Goal: Ask a question

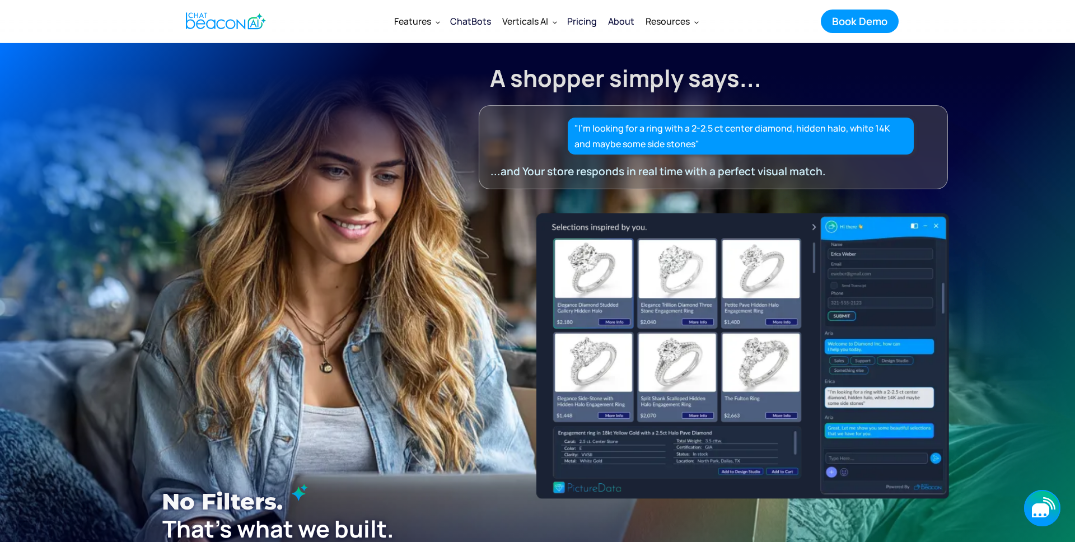
click at [1040, 517] on icon "button" at bounding box center [1040, 510] width 17 height 14
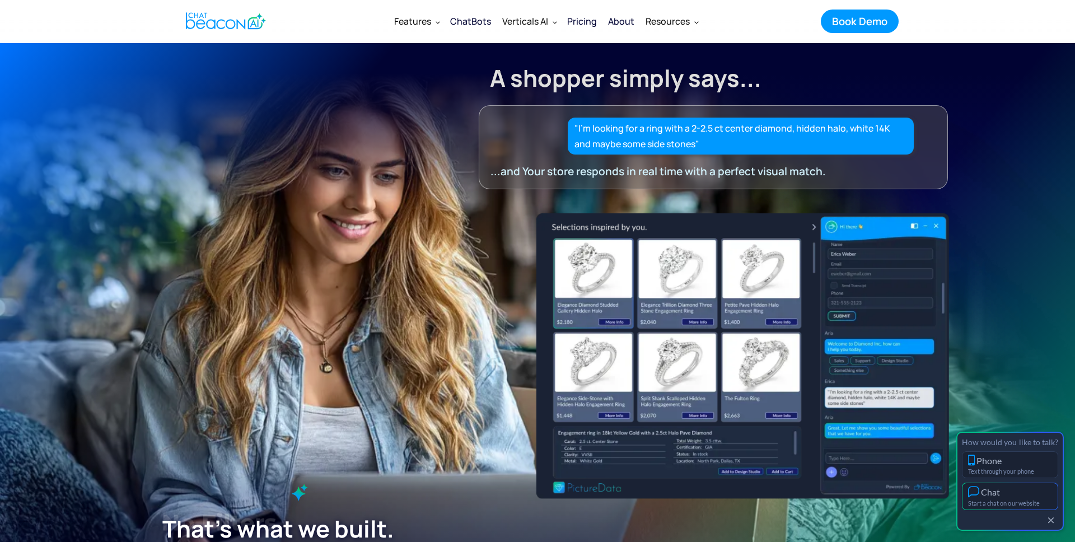
click at [1020, 500] on div "Start a chat on our website" at bounding box center [1010, 502] width 84 height 7
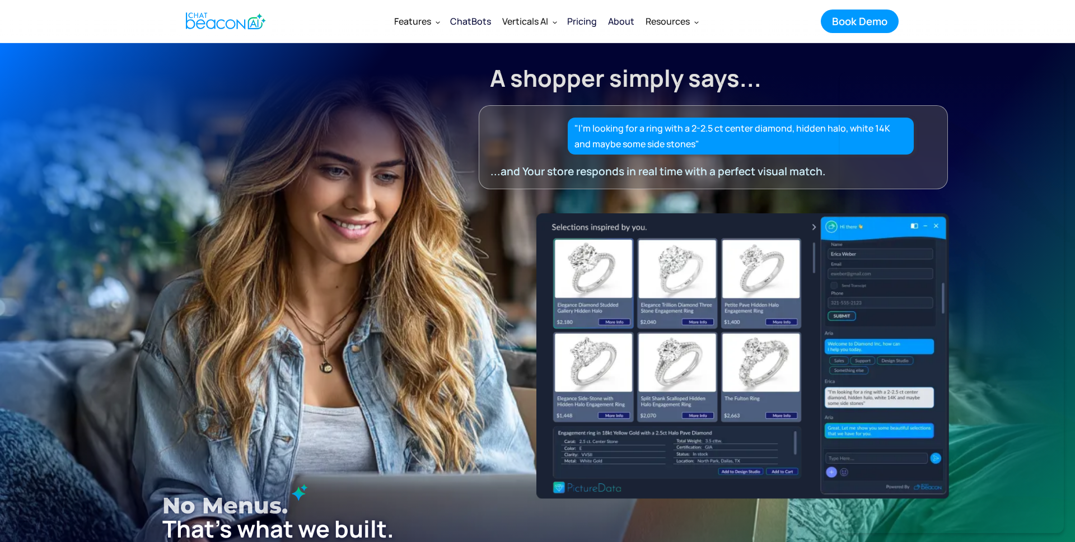
scroll to position [2, 0]
click at [1044, 508] on icon "button" at bounding box center [1040, 510] width 17 height 14
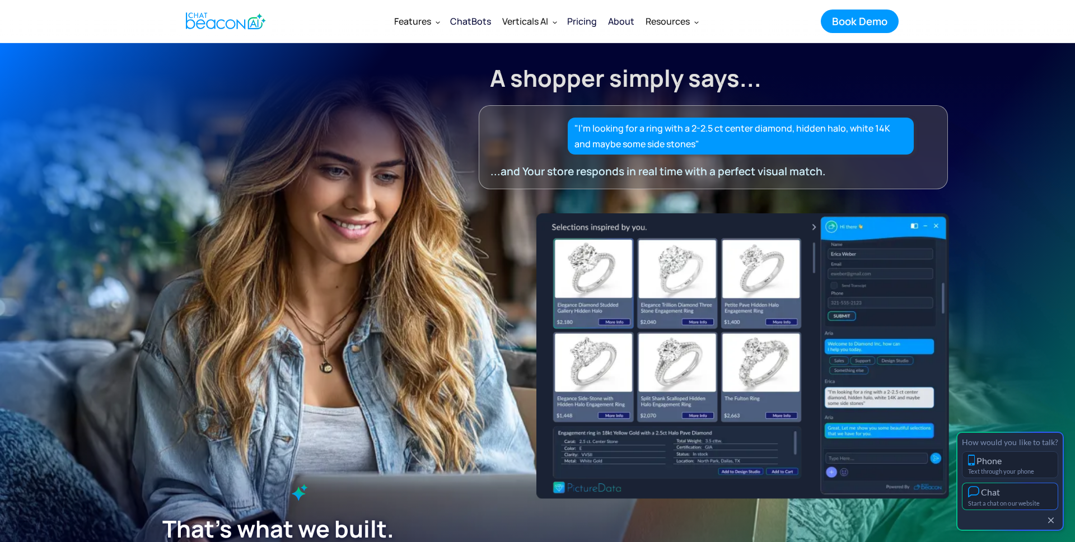
click at [1024, 501] on div "Start a chat on our website" at bounding box center [1010, 502] width 84 height 7
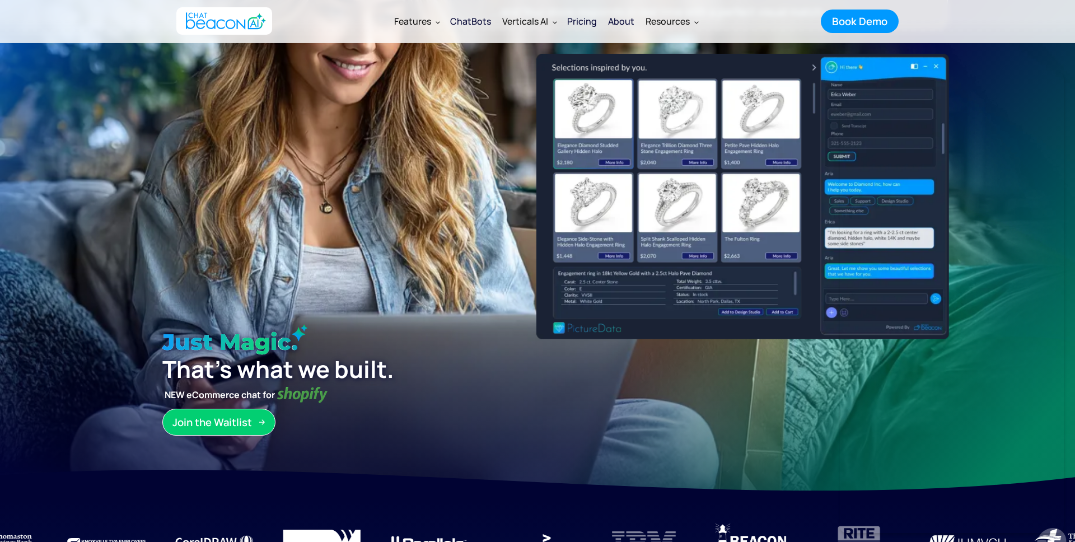
scroll to position [169, 0]
